Goal: Transaction & Acquisition: Purchase product/service

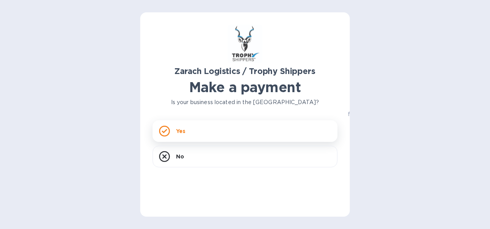
click at [180, 128] on p "Yes" at bounding box center [180, 131] width 9 height 8
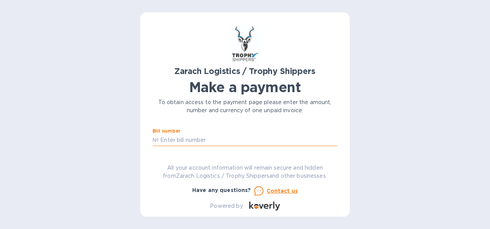
click at [188, 139] on input "text" at bounding box center [248, 140] width 179 height 12
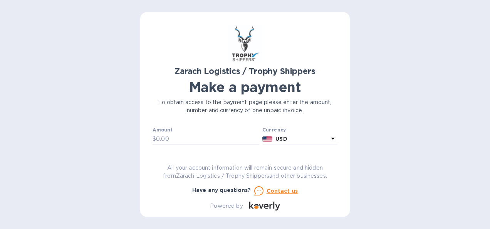
scroll to position [27, 0]
type input "B00173778"
click at [178, 139] on input "text" at bounding box center [207, 136] width 103 height 12
type input "600.00"
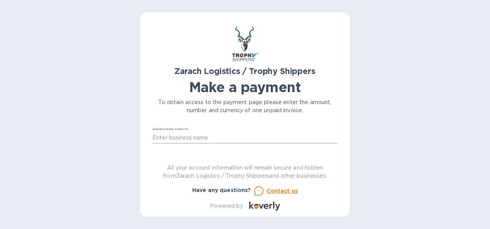
click at [208, 137] on input "text" at bounding box center [245, 138] width 185 height 12
type input "Centeur Imports LLC"
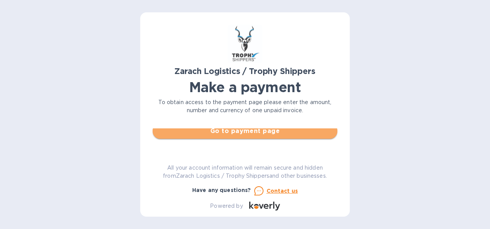
click at [261, 130] on span "Go to payment page" at bounding box center [245, 130] width 173 height 9
